Goal: Task Accomplishment & Management: Complete application form

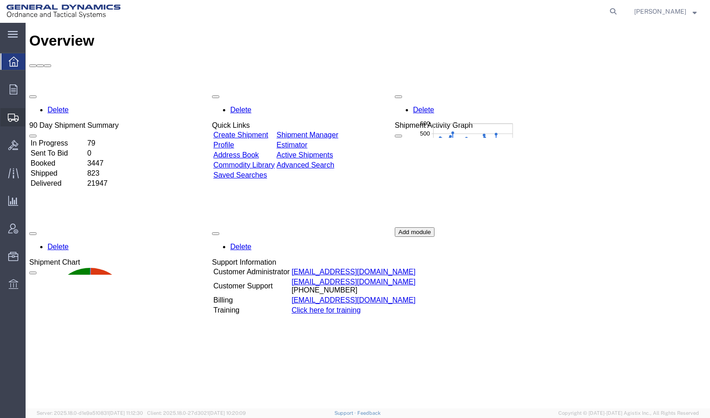
click at [0, 0] on span "Create Shipment" at bounding box center [0, 0] width 0 height 0
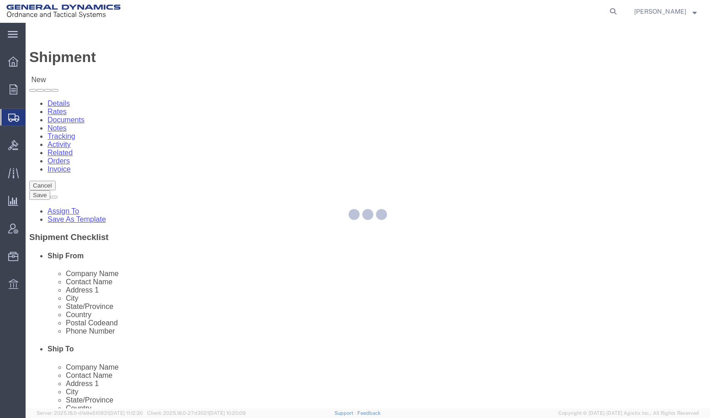
select select
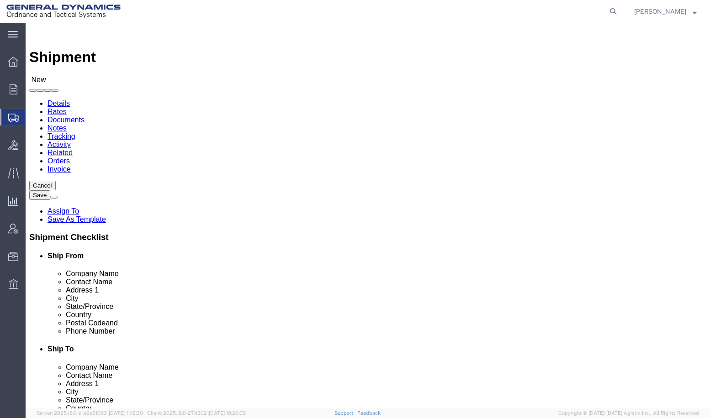
click input "text"
type input "AA"
click p "- General Dynamics - OTS ([PERSON_NAME]) - ([PERSON_NAME]) [STREET_ADDRESS][PER…"
select select "IL"
drag, startPoint x: 149, startPoint y: 216, endPoint x: 91, endPoint y: 217, distance: 58.0
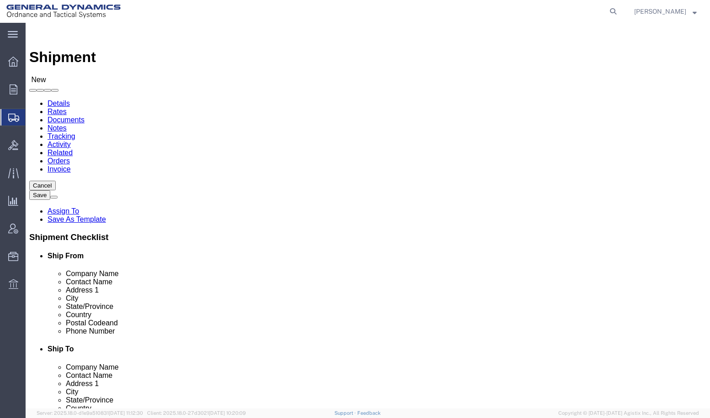
click div "AA AA"
type input "[PERSON_NAME]"
click input "text"
type input "GENERAL DYNAMICS-OTS"
type input "[PERSON_NAME]"
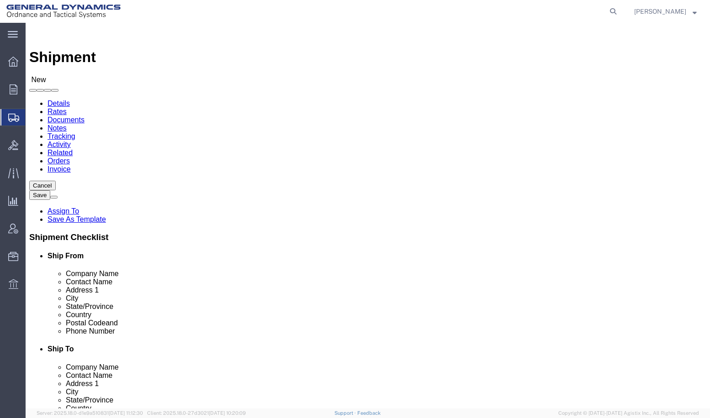
type input "[STREET_ADDRESS][PERSON_NAME]"
type input "SUITE M"
type input "HEALDSBURG"
type input "C"
type input "CA"
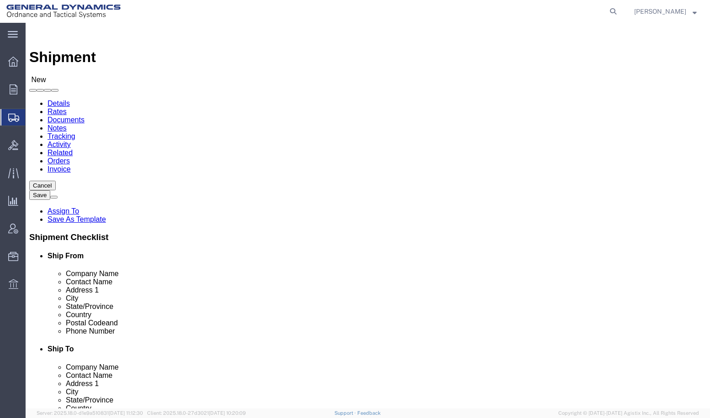
type input "CAL"
type input "95448"
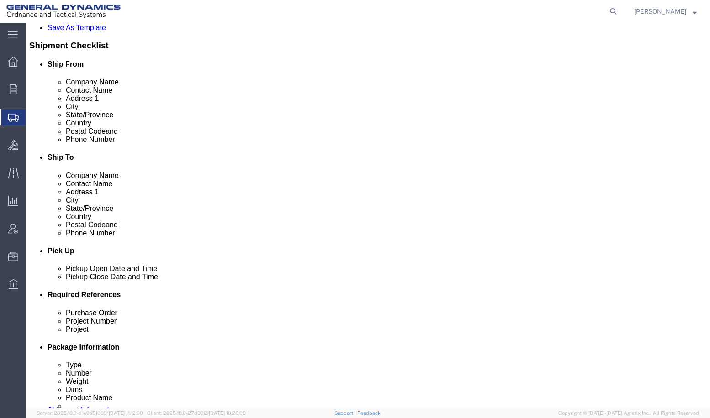
scroll to position [274, 0]
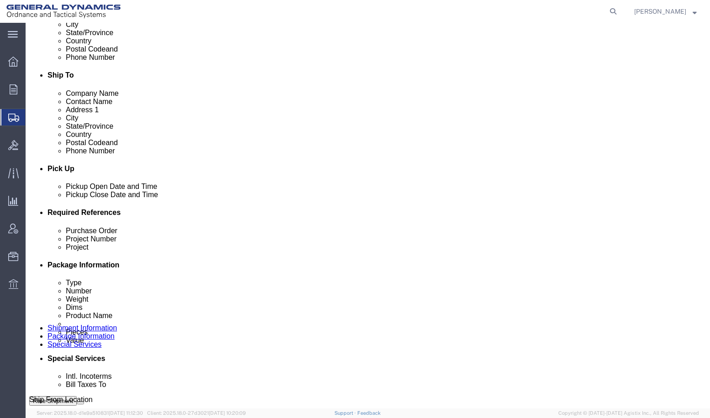
type input "[PHONE_NUMBER]"
click div "[DATE] 12:00 AM"
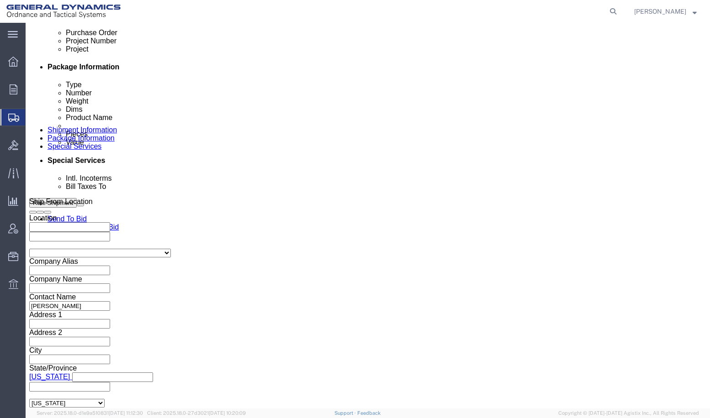
type input "9:30 AM"
click button "Apply"
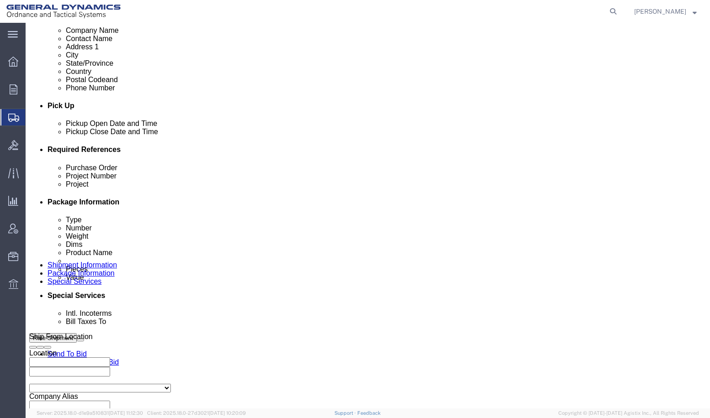
scroll to position [335, 0]
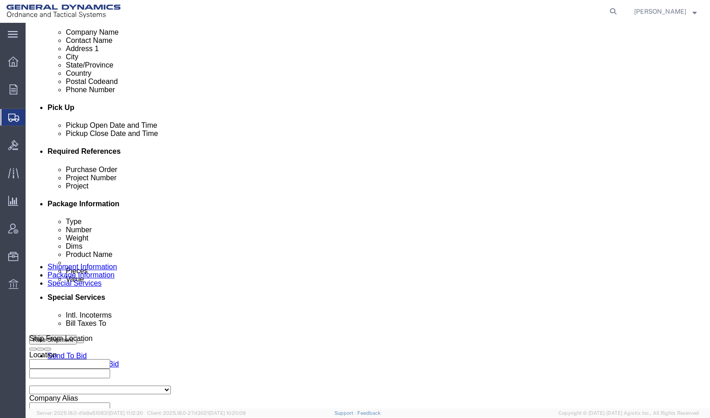
click div "[DATE] 12:00 AM"
type input "3:00 PM"
click button "Apply"
click input "text"
type input "25410"
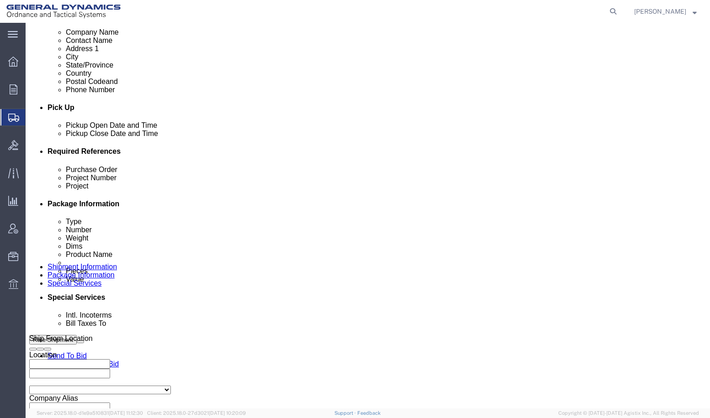
click input "10"
type input "10GIT"
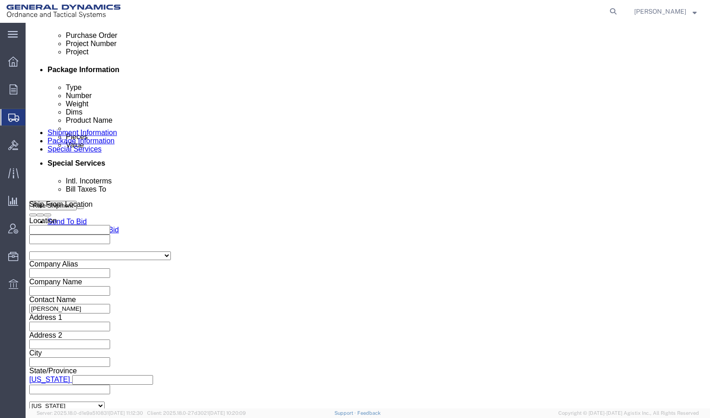
scroll to position [472, 0]
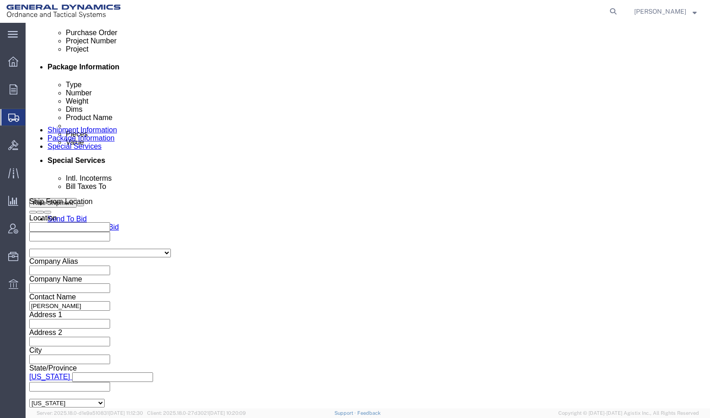
type input "GD-OTS ST [PERSON_NAME]"
click select "Select Air Less than Truckload Multi-Leg Ocean Freight Rail Small Parcel Truckl…"
select select "SMAL"
click select "Select Air Less than Truckload Multi-Leg Ocean Freight Rail Small Parcel Truckl…"
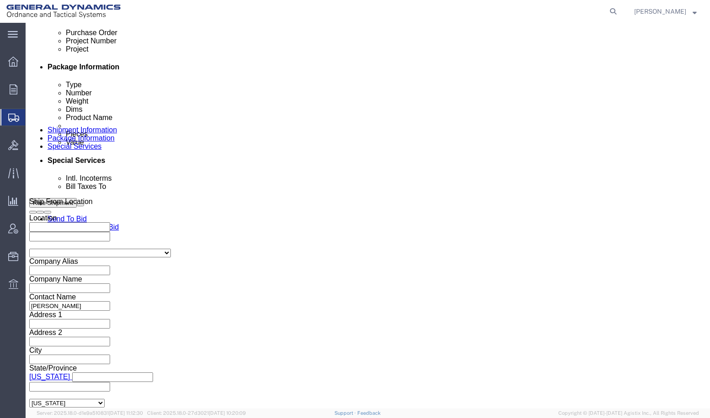
click button "Continue"
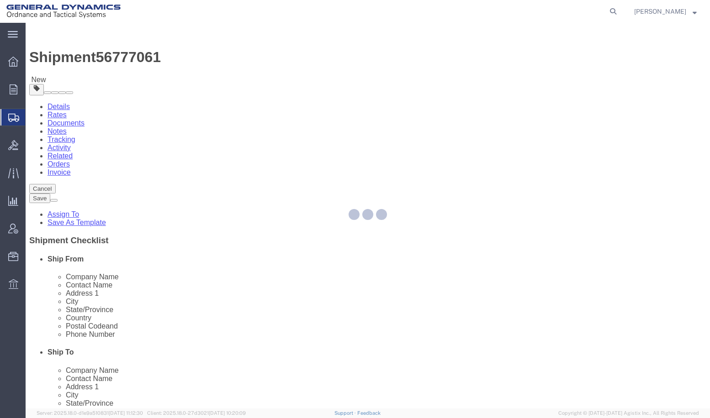
select select "YRPK"
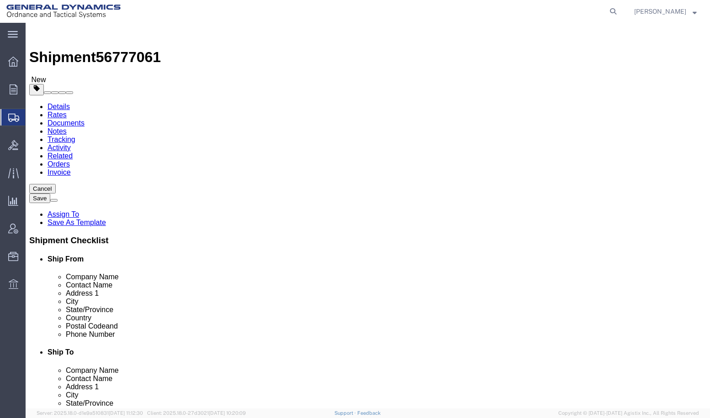
click input "text"
type input "19"
type input "11"
type input "12"
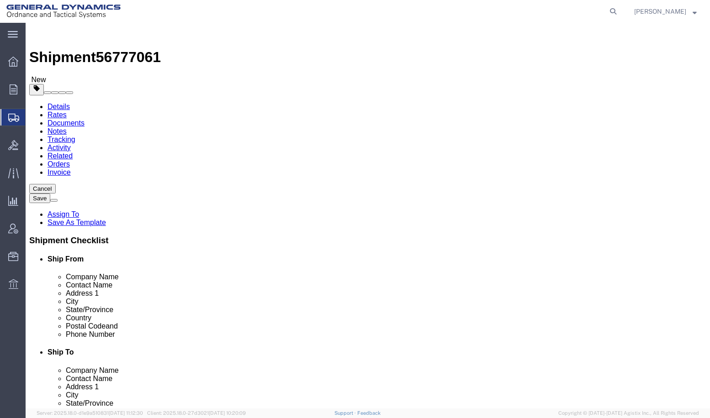
click div "x Package Type Select Envelope Large Box Medium Box PAK Rack Small Box Tube You…"
click link "Add Content"
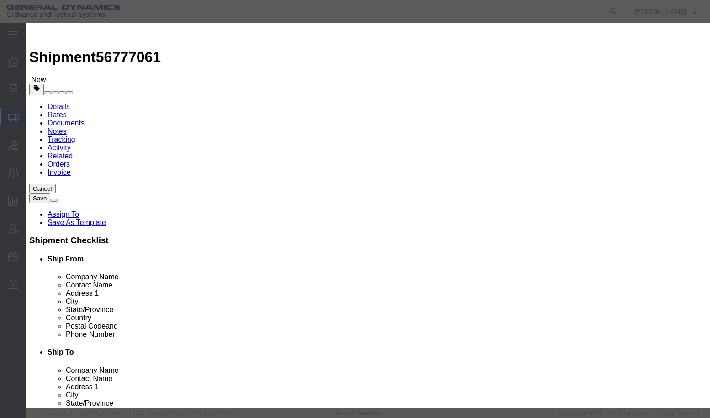
click input "text"
type input "CISCO NETWORK SWITCH"
type input "1"
type input "2000"
click button "Save & Close"
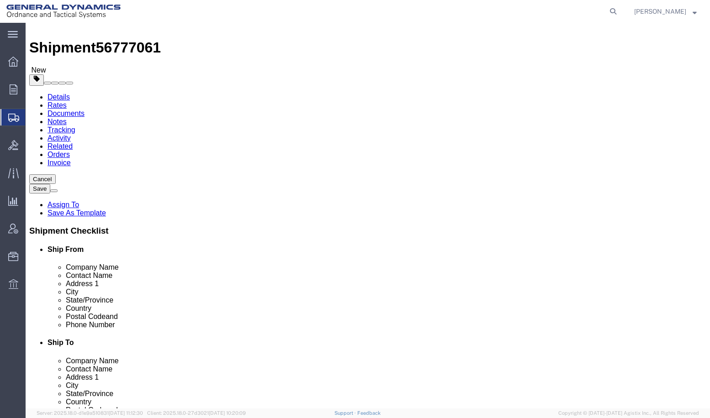
scroll to position [37, 0]
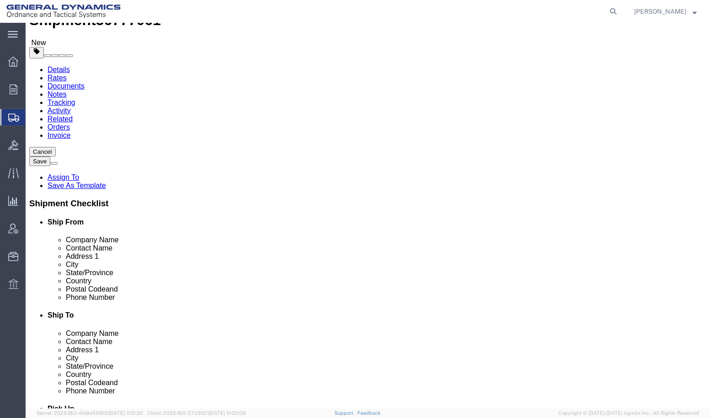
click button "Continue"
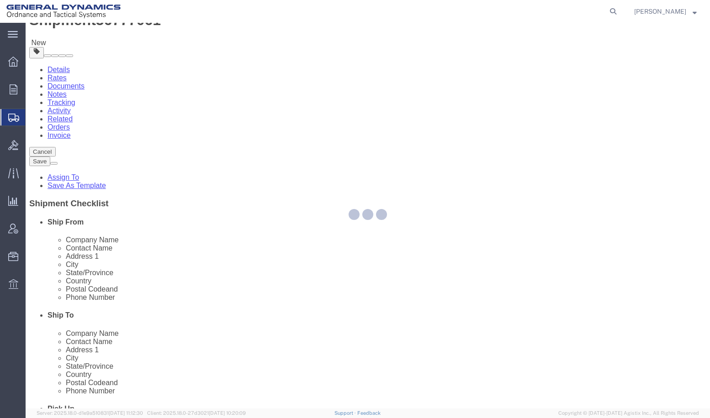
select select
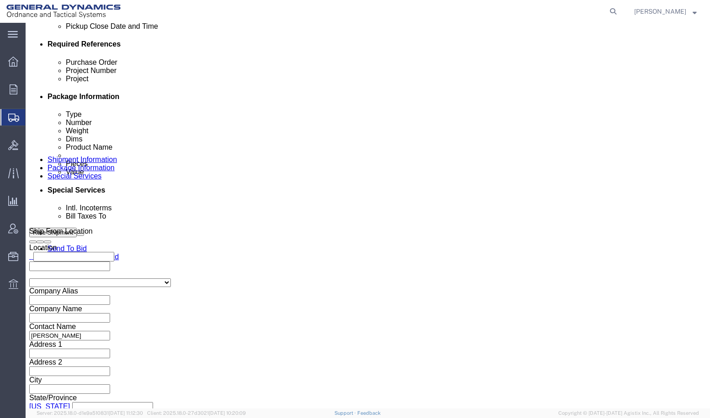
scroll to position [448, 0]
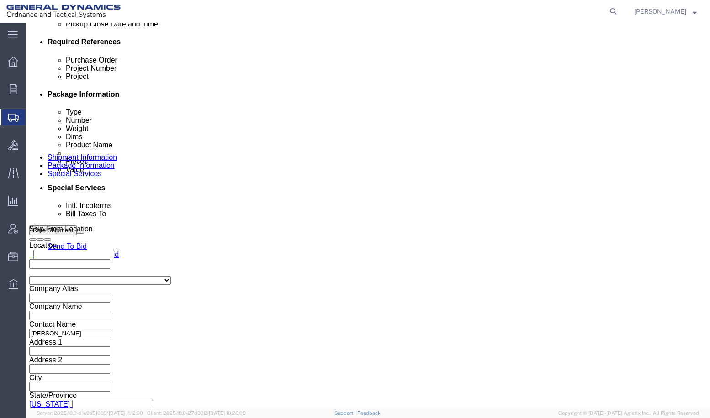
click select "Select DHL FedEx Express UPS"
select select "FedEx Express"
click select "Select DHL FedEx Express UPS"
click input "text"
type input "105422997"
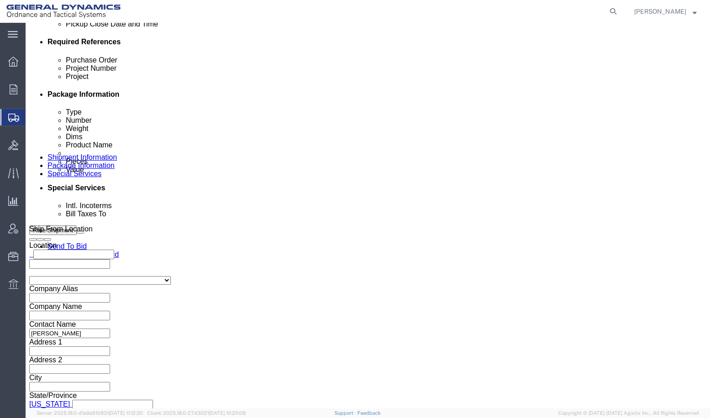
click div "Billing Location Select Select My Profile Location GD-OTS [GEOGRAPHIC_DATA] (Co…"
click button "Rate Shipment"
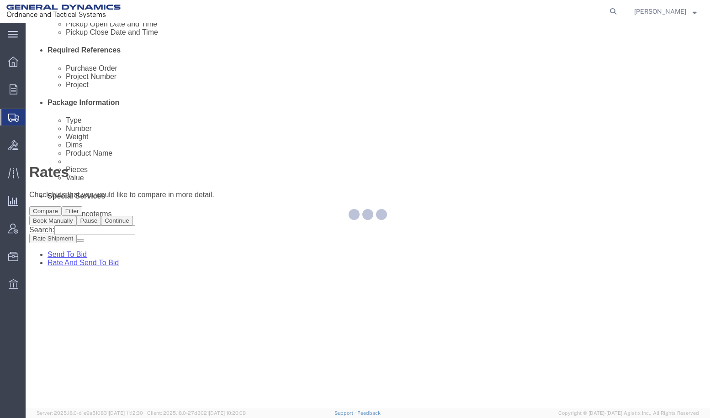
scroll to position [0, 0]
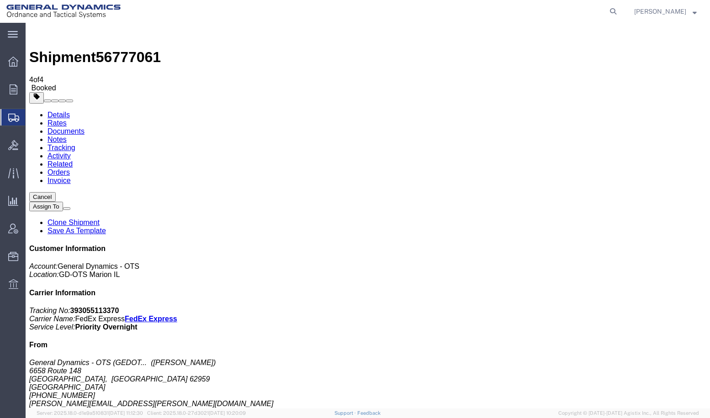
drag, startPoint x: 294, startPoint y: 162, endPoint x: 263, endPoint y: 24, distance: 141.9
click at [0, 0] on span "Create Shipment" at bounding box center [0, 0] width 0 height 0
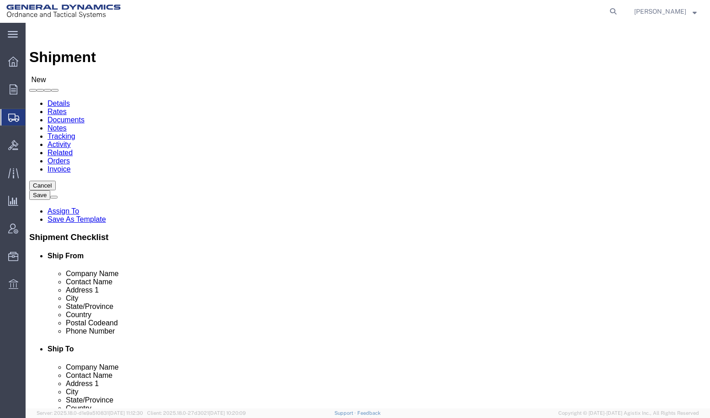
click input "text"
type input "AA"
click p "- General Dynamics - OTS ([PERSON_NAME]) - ([PERSON_NAME]) [STREET_ADDRESS][PER…"
select select "IL"
type input "A"
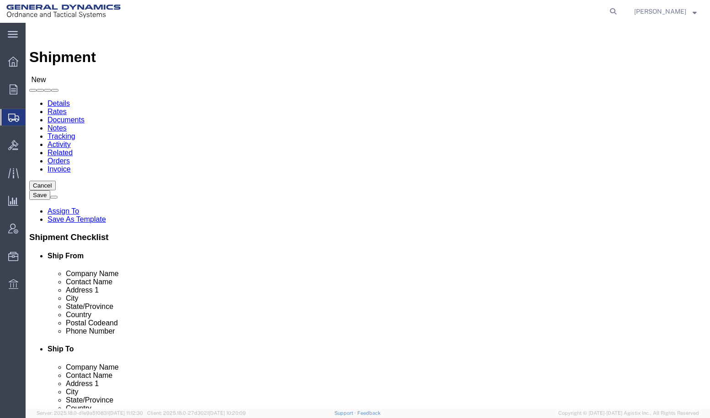
type input "[PERSON_NAME]"
click input "text"
type input "GENERAL DYNAMICS-OTS"
type input "[PERSON_NAME]"
type input "[STREET_ADDRESS]"
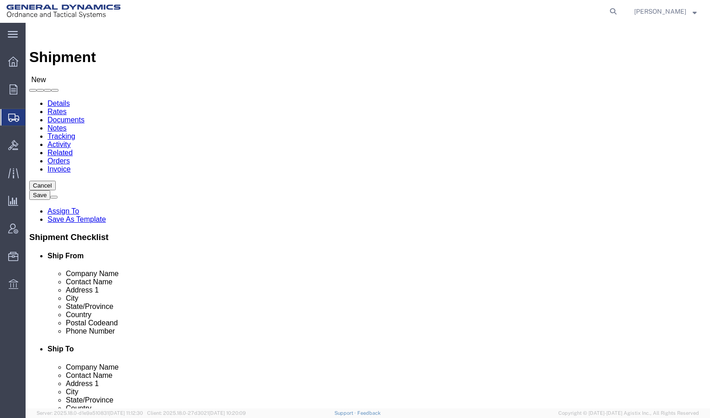
type input "4TH FLOOR"
type input "COLCHESTER"
type input "V"
type input "VER"
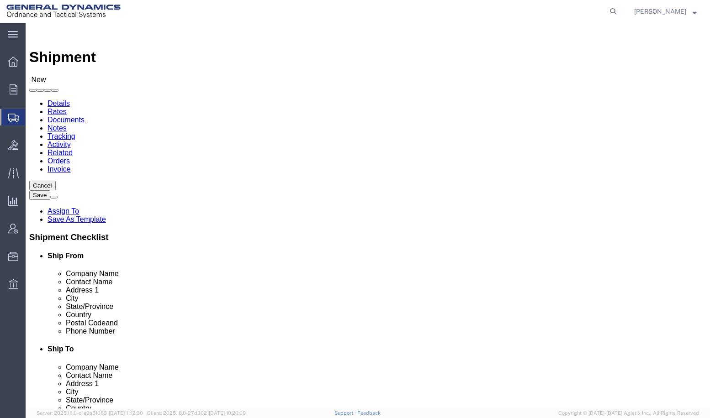
type input "05446"
click input "text"
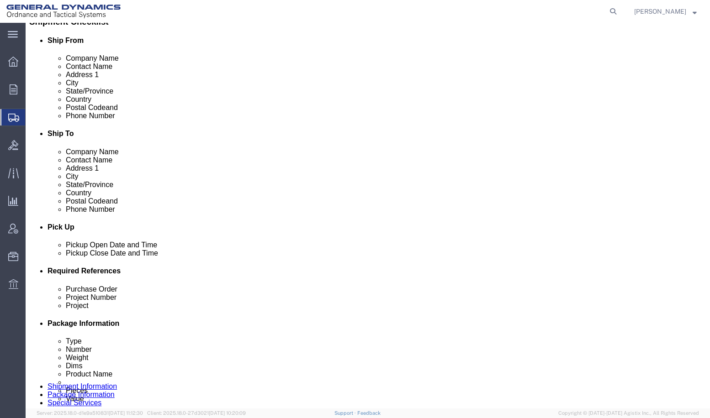
scroll to position [274, 0]
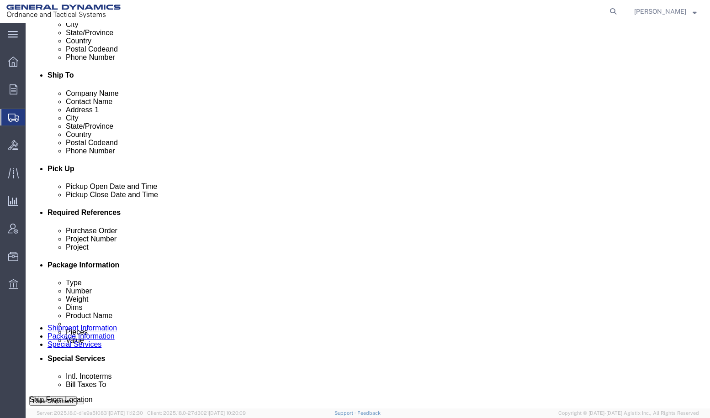
type input "[PHONE_NUMBER]"
click div "[DATE] 12:00 AM"
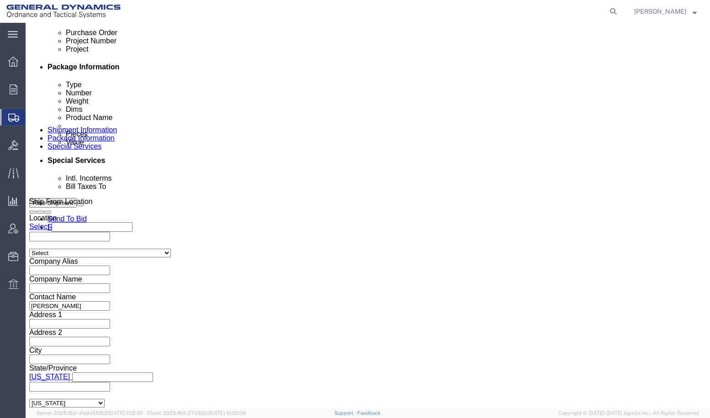
type input "9:30 AM"
click button "Apply"
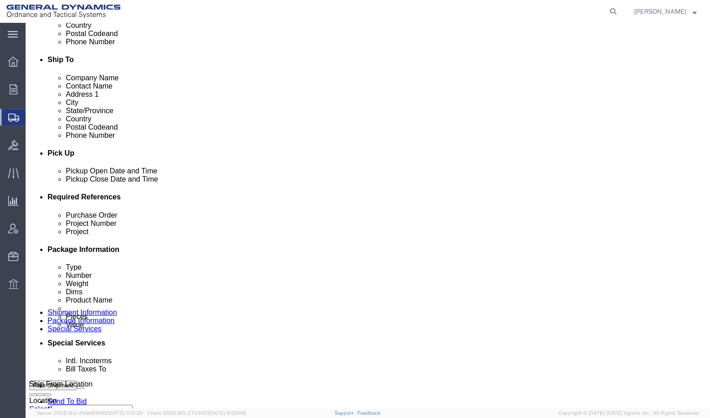
click div "[DATE] 12:00 AM"
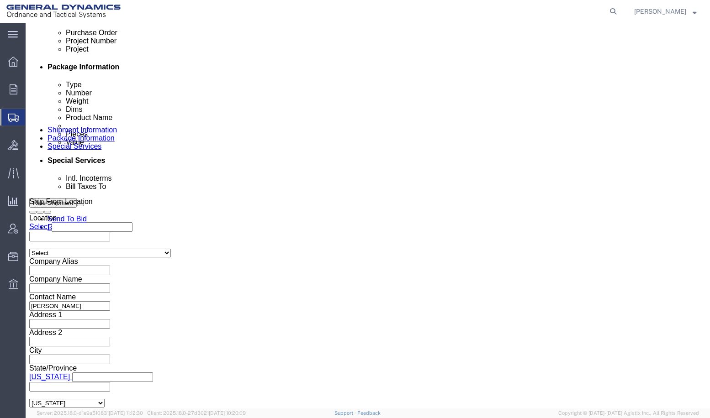
type input "4:00 PM"
click button "Apply"
click input "text"
type input "25408"
click input "text"
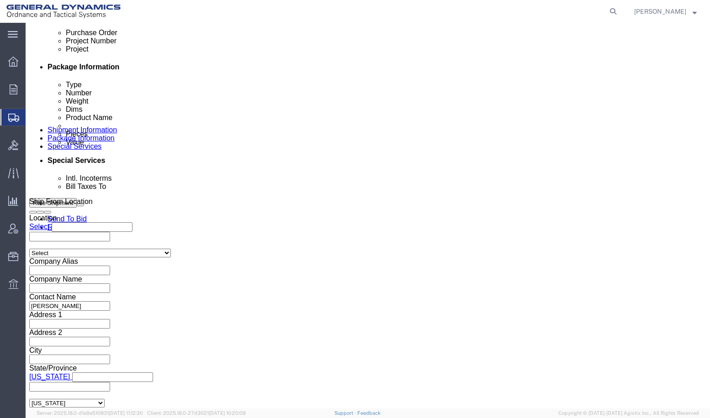
type input "10GIE"
click input "text"
type input "GD-OTS ST [PERSON_NAME]"
click select "Select Air Less than Truckload Multi-Leg Ocean Freight Rail Small Parcel Truckl…"
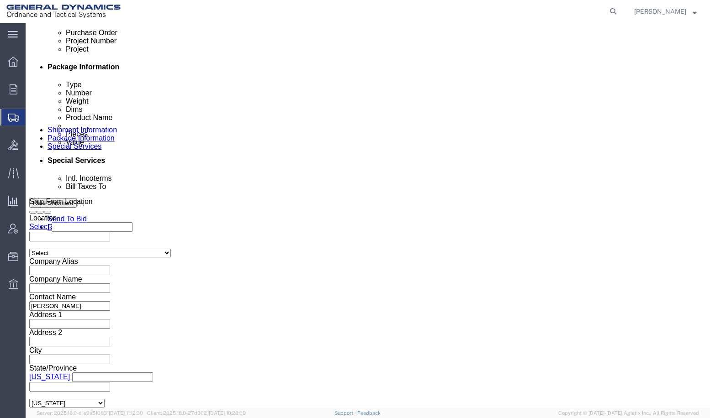
scroll to position [0, 0]
select select "SMAL"
click select "Select Air Less than Truckload Multi-Leg Ocean Freight Rail Small Parcel Truckl…"
click button "Continue"
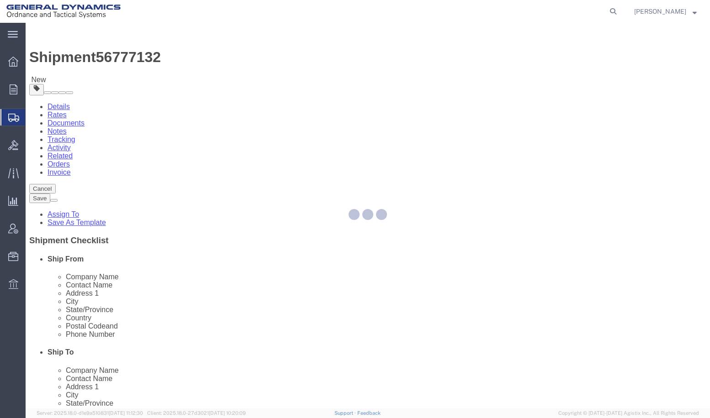
select select "YRPK"
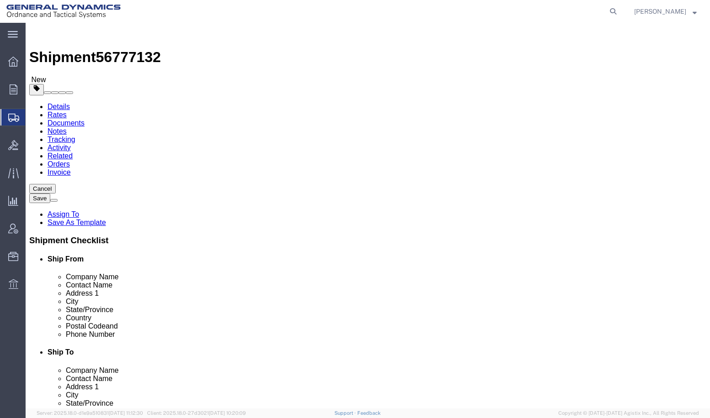
click input "text"
type input "27"
type input "7"
type input "18"
type input "19"
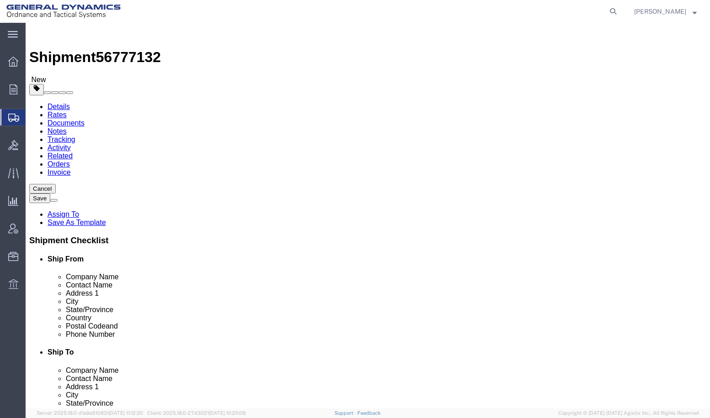
click link "Add Content"
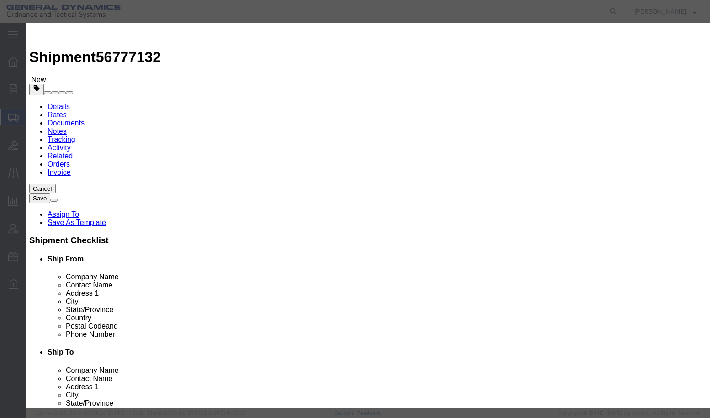
click input "text"
type input "D"
type input "SAMSUNG MONITOR"
type input "1"
type input "400"
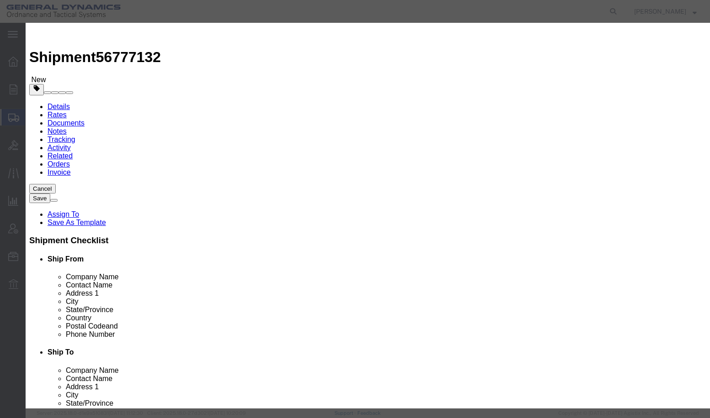
click button "Save & Close"
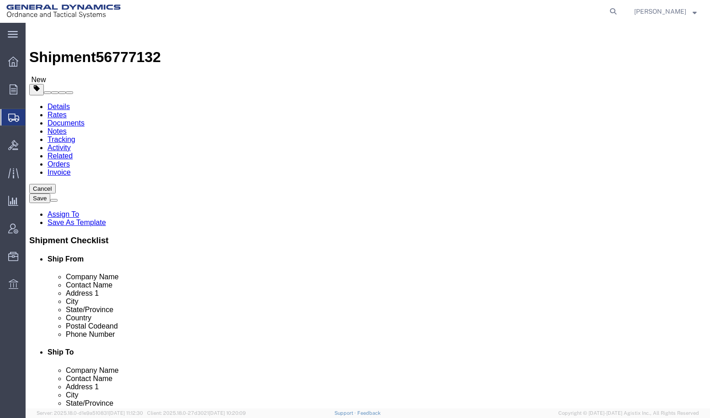
click span "button"
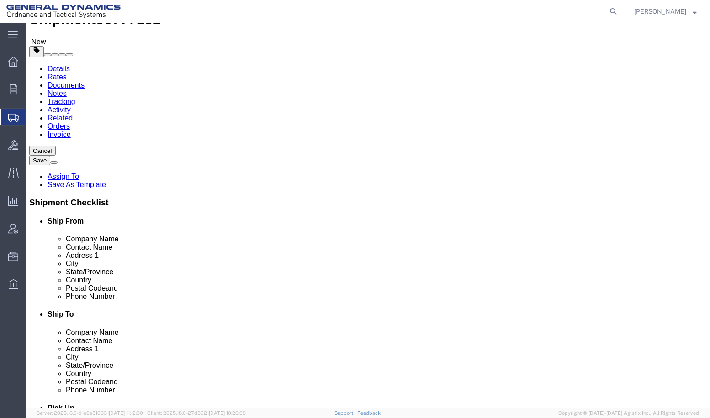
scroll to position [109, 0]
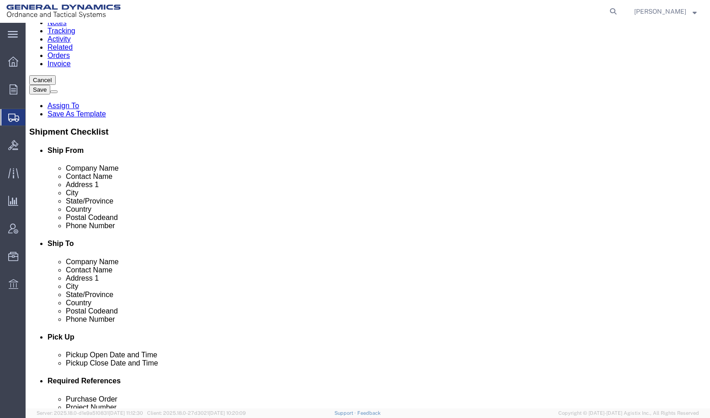
click button "Continue"
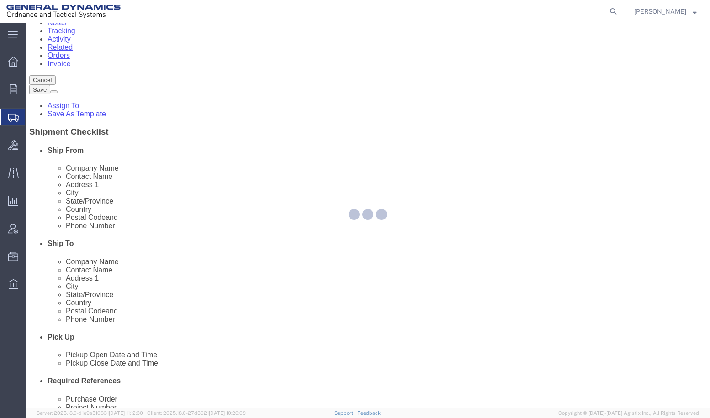
select select
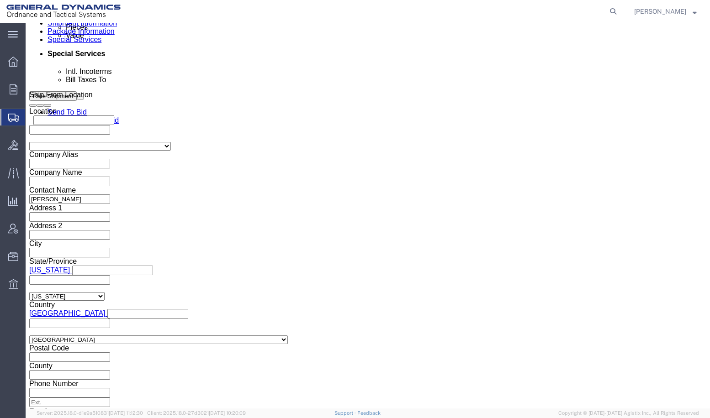
scroll to position [465, 0]
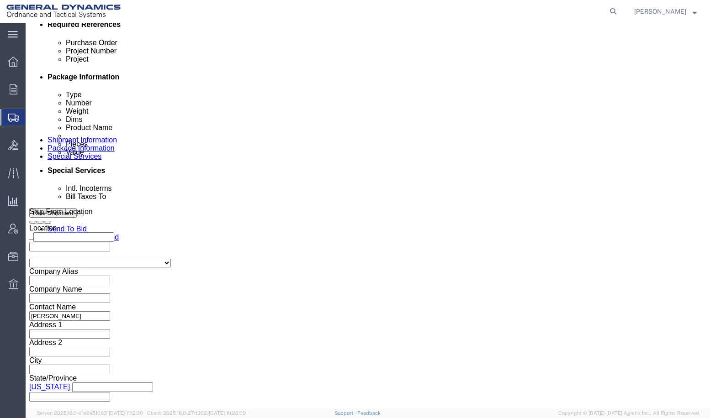
click select "Select DHL FedEx Express UPS"
select select "FedEx Express"
click select "Select DHL FedEx Express UPS"
click input "text"
type input "105422997"
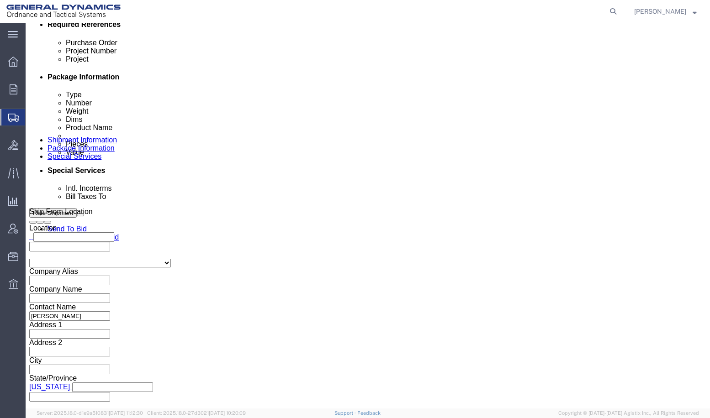
click div "Billing Location Select Select My Profile Location GD-OTS [GEOGRAPHIC_DATA] (Co…"
click button "Rate Shipment"
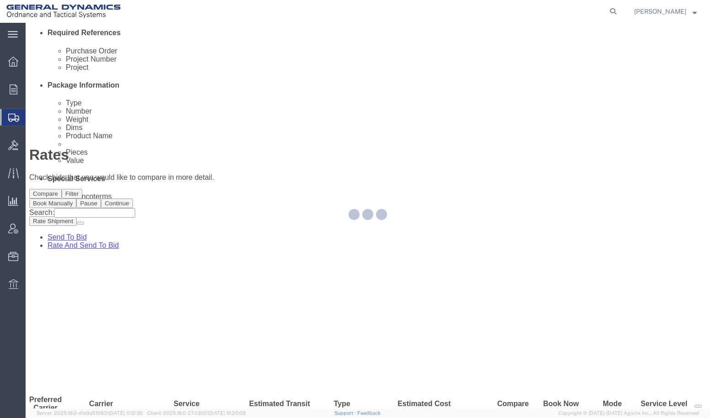
scroll to position [0, 0]
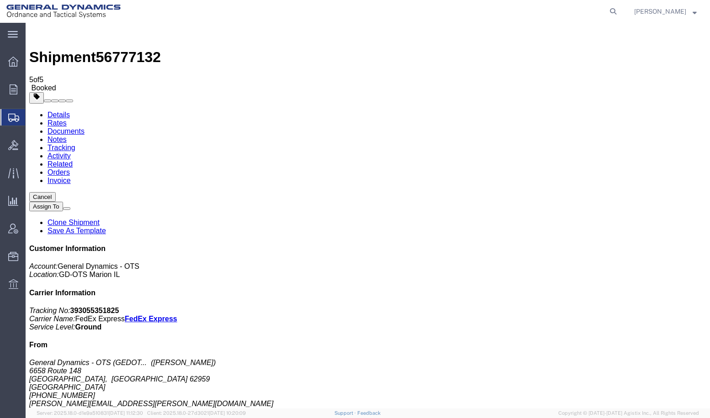
drag, startPoint x: 292, startPoint y: 163, endPoint x: 291, endPoint y: 105, distance: 58.0
drag, startPoint x: 292, startPoint y: 196, endPoint x: 261, endPoint y: 26, distance: 172.3
